Goal: Information Seeking & Learning: Learn about a topic

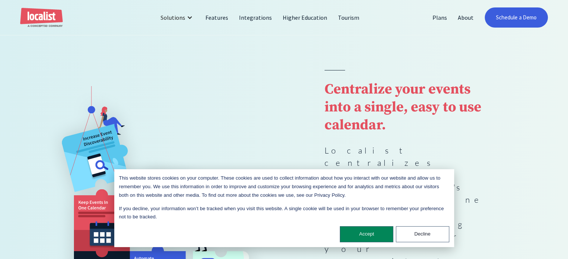
scroll to position [112, 0]
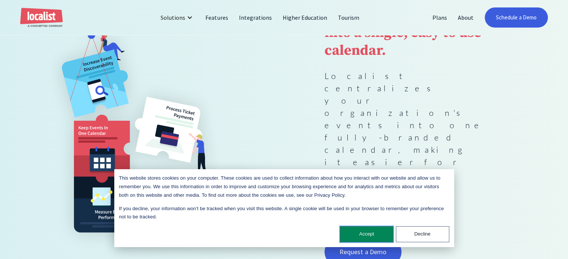
click at [367, 240] on button "Accept" at bounding box center [366, 235] width 53 height 16
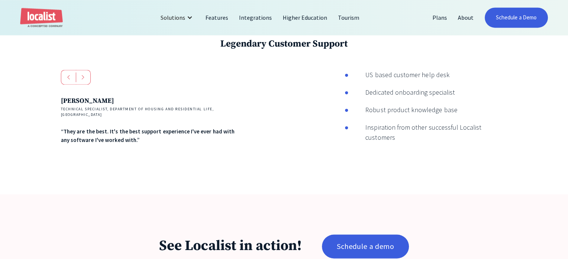
scroll to position [1008, 0]
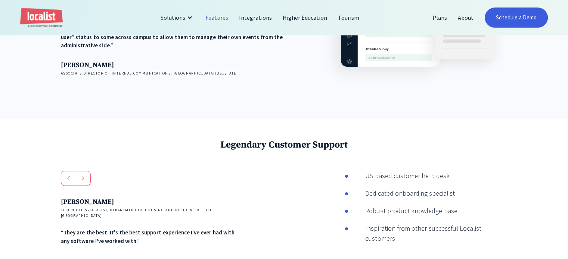
click at [220, 15] on link "Features" at bounding box center [216, 18] width 33 height 18
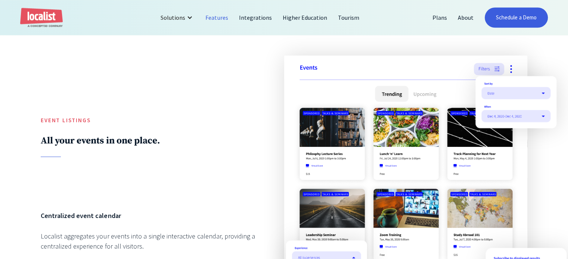
scroll to position [709, 0]
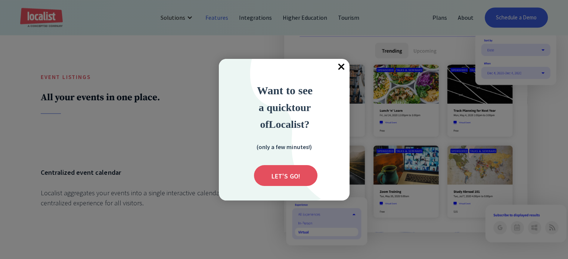
click at [339, 68] on span "×" at bounding box center [341, 67] width 16 height 16
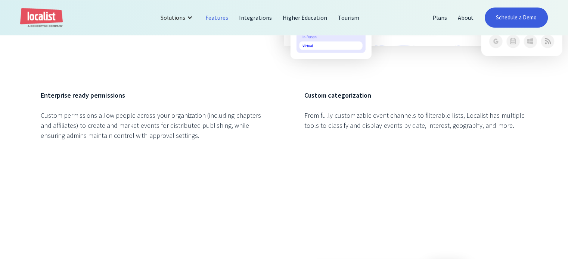
scroll to position [746, 0]
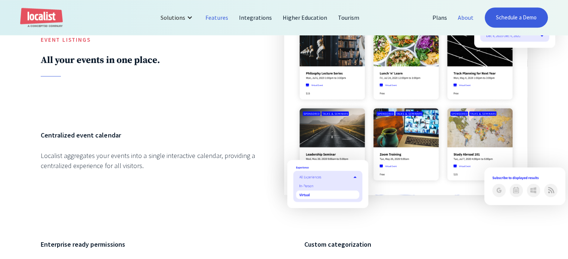
click at [463, 18] on link "About" at bounding box center [465, 18] width 26 height 18
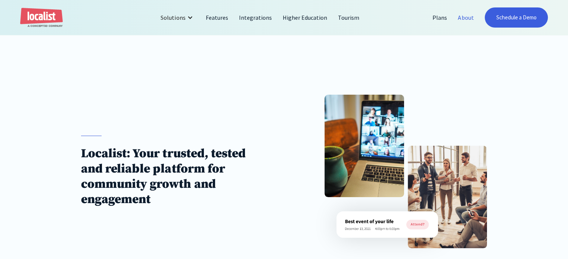
scroll to position [75, 0]
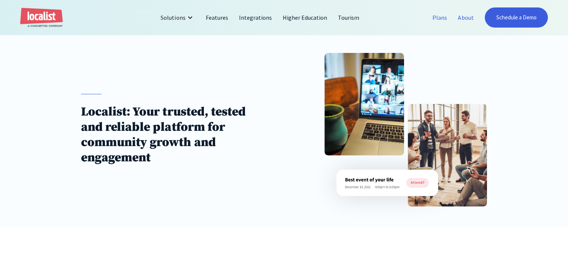
click at [437, 18] on link "Plans" at bounding box center [439, 18] width 25 height 18
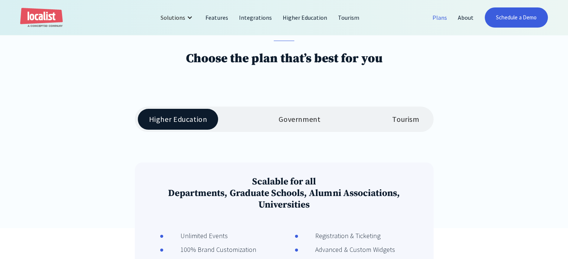
scroll to position [112, 0]
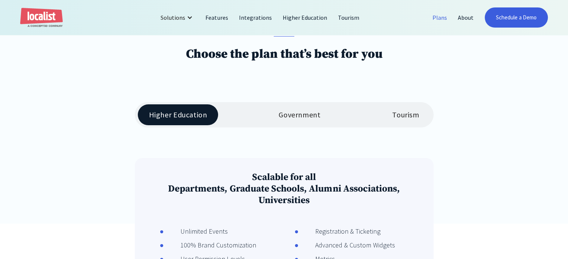
click at [394, 112] on div "Tourism" at bounding box center [405, 114] width 27 height 9
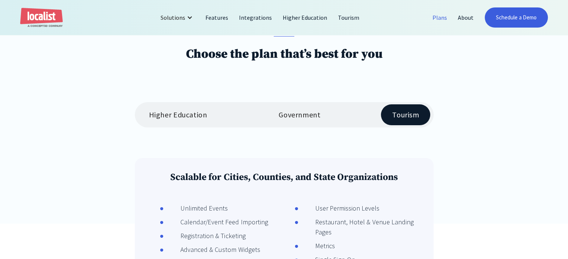
click at [287, 112] on div "Government" at bounding box center [299, 114] width 42 height 9
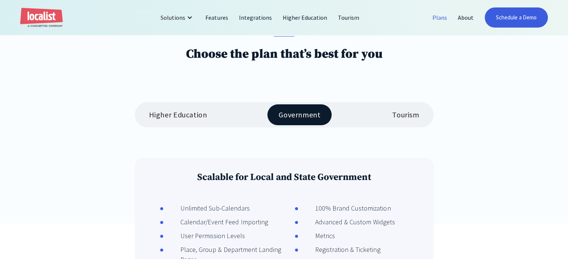
click at [176, 107] on link "Higher Education" at bounding box center [178, 115] width 81 height 21
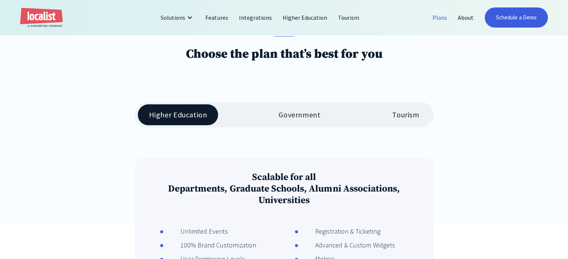
click at [423, 122] on link "Tourism" at bounding box center [405, 115] width 49 height 21
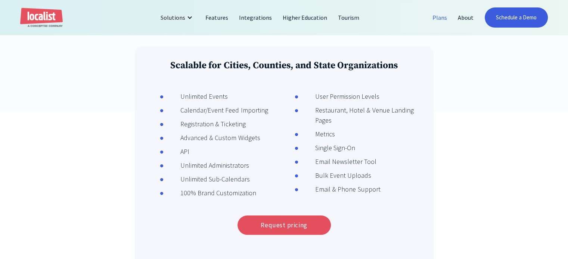
scroll to position [149, 0]
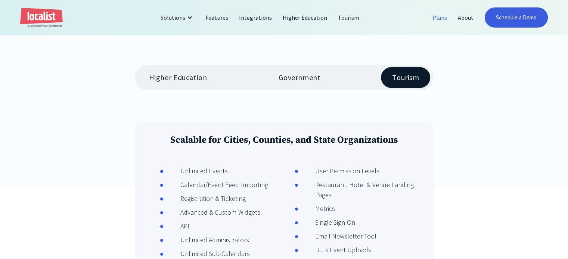
click at [181, 81] on div "Higher Education" at bounding box center [178, 77] width 58 height 9
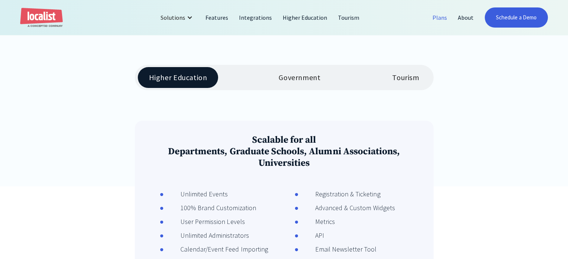
click at [383, 74] on link "Tourism" at bounding box center [405, 77] width 49 height 21
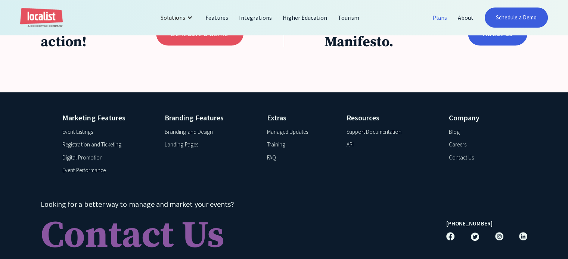
scroll to position [715, 0]
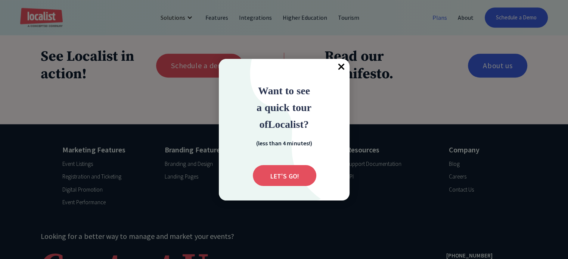
click at [339, 64] on span "×" at bounding box center [341, 67] width 16 height 16
